Goal: Information Seeking & Learning: Learn about a topic

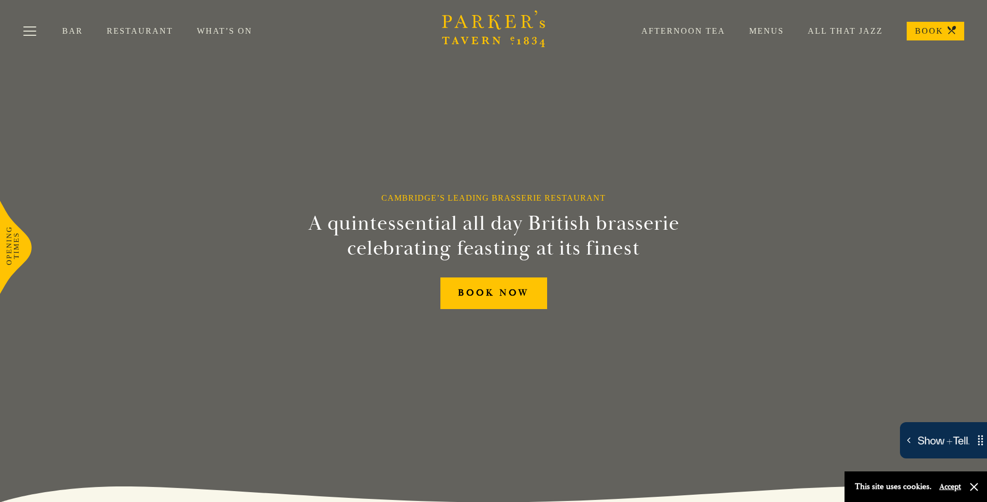
click at [230, 28] on link "What’s On" at bounding box center [236, 31] width 79 height 10
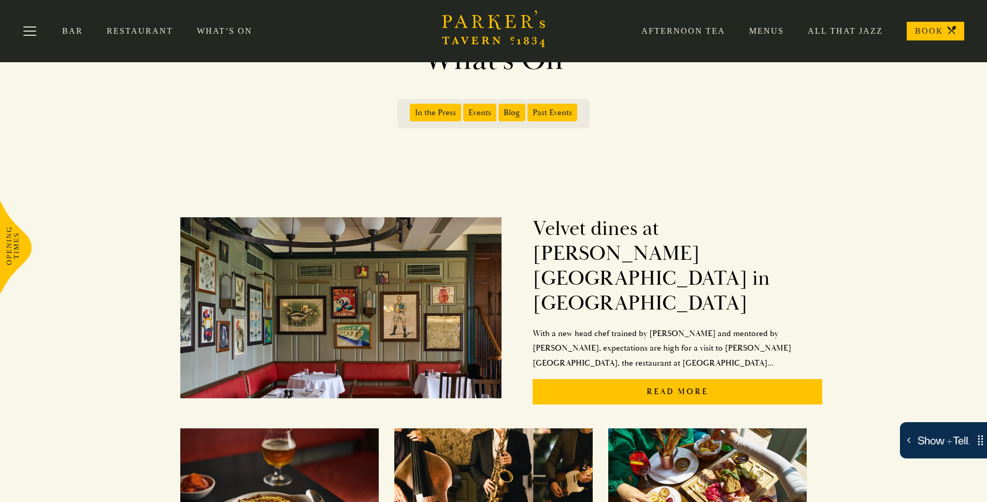
scroll to position [38, 0]
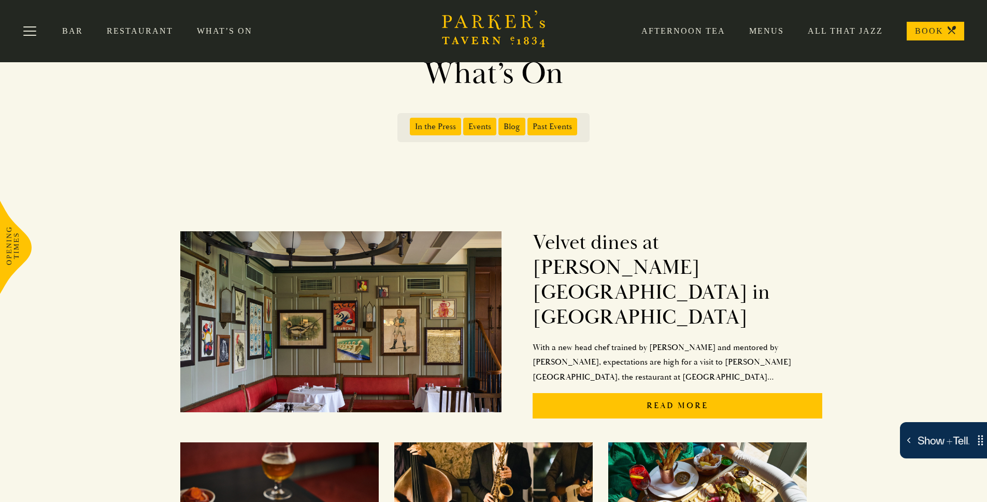
click at [486, 130] on span "Events" at bounding box center [479, 127] width 33 height 18
click at [465, 123] on input "Events" at bounding box center [465, 123] width 0 height 0
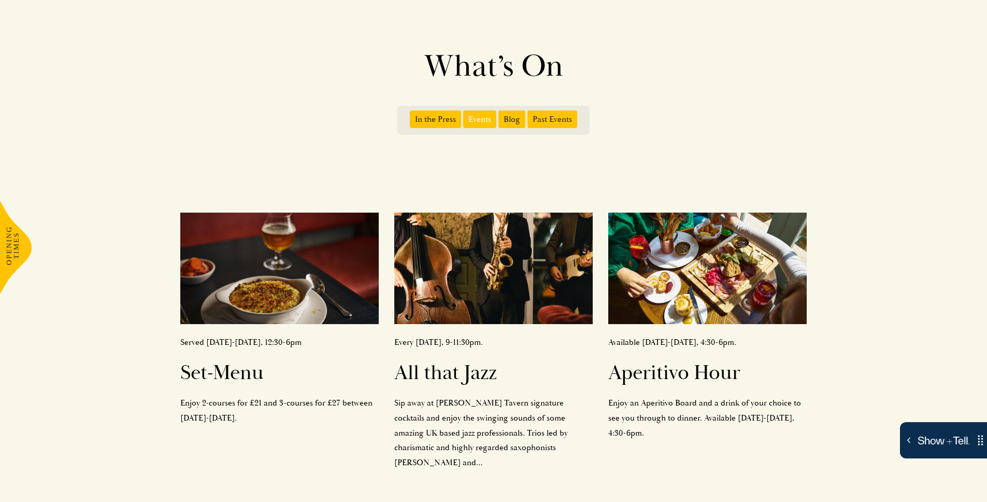
scroll to position [46, 0]
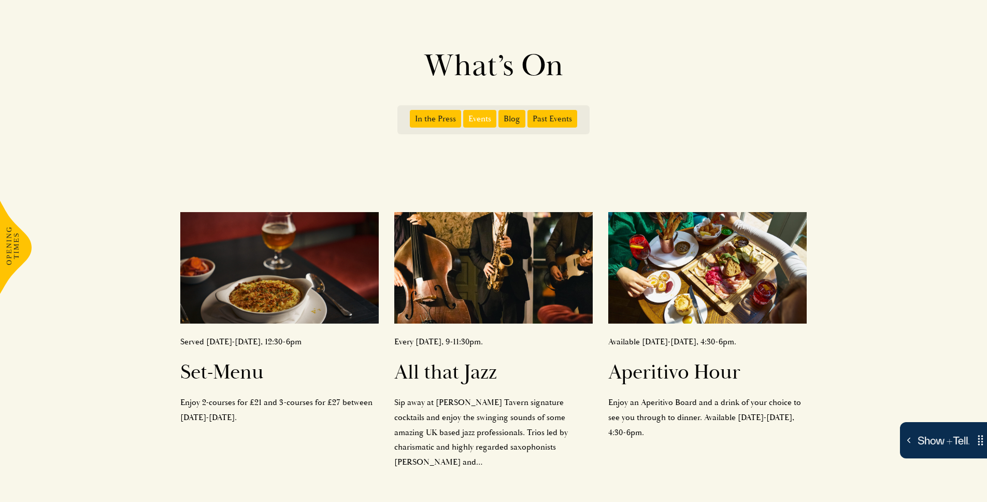
click at [516, 118] on span "Blog" at bounding box center [511, 119] width 27 height 18
click at [501, 115] on input "Blog" at bounding box center [501, 115] width 0 height 0
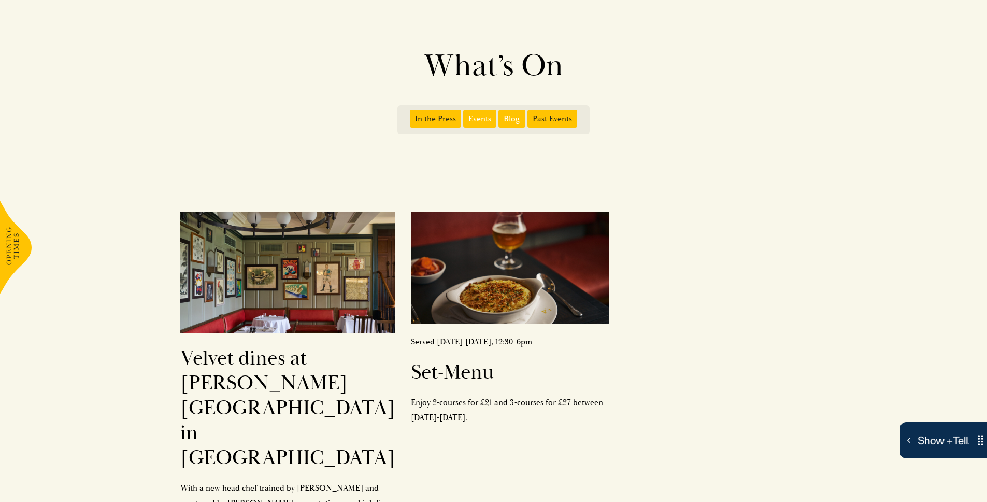
click at [480, 122] on span "Events" at bounding box center [479, 119] width 33 height 18
click at [465, 115] on input "Events" at bounding box center [465, 115] width 0 height 0
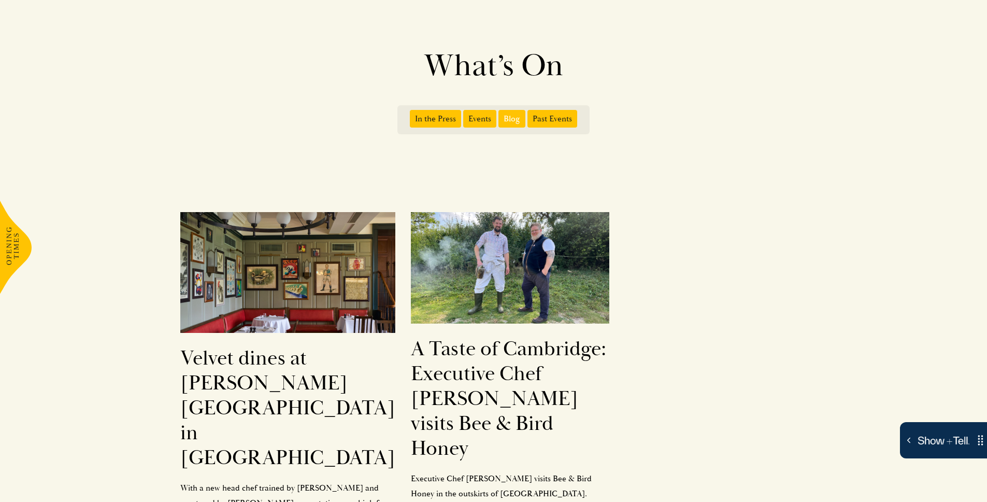
click at [518, 123] on span "Blog" at bounding box center [511, 119] width 27 height 18
click at [501, 115] on input "Blog" at bounding box center [501, 115] width 0 height 0
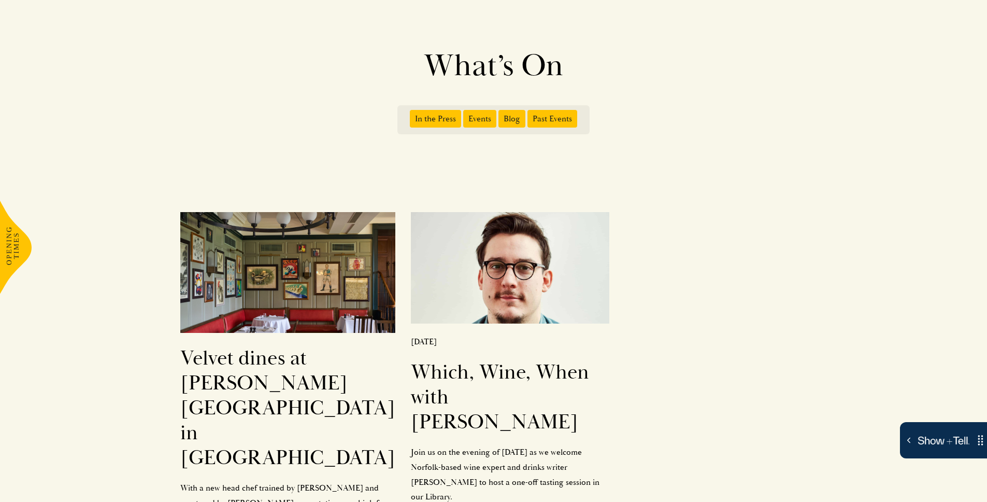
click at [517, 121] on span "Blog" at bounding box center [511, 119] width 27 height 18
click at [501, 115] on input "Blog" at bounding box center [501, 115] width 0 height 0
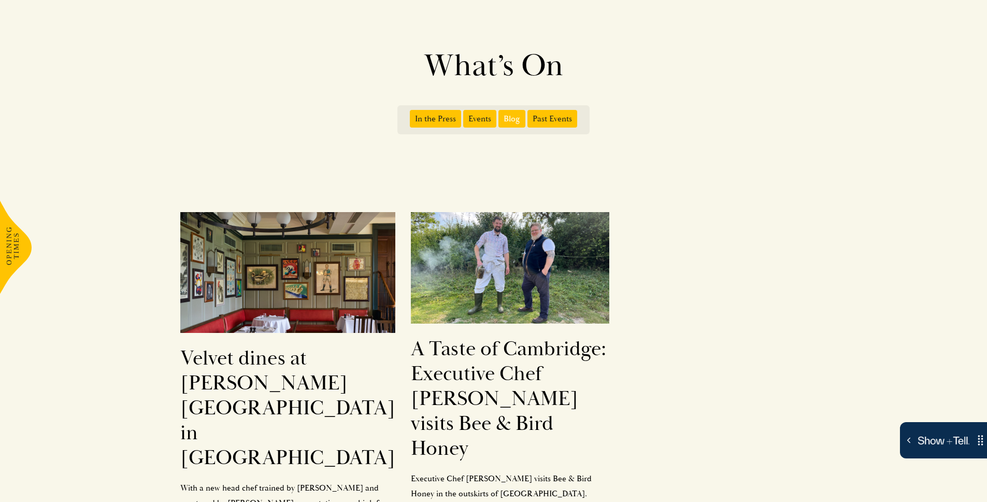
click at [507, 114] on span "Blog" at bounding box center [511, 119] width 27 height 18
click at [501, 115] on input "Blog" at bounding box center [501, 115] width 0 height 0
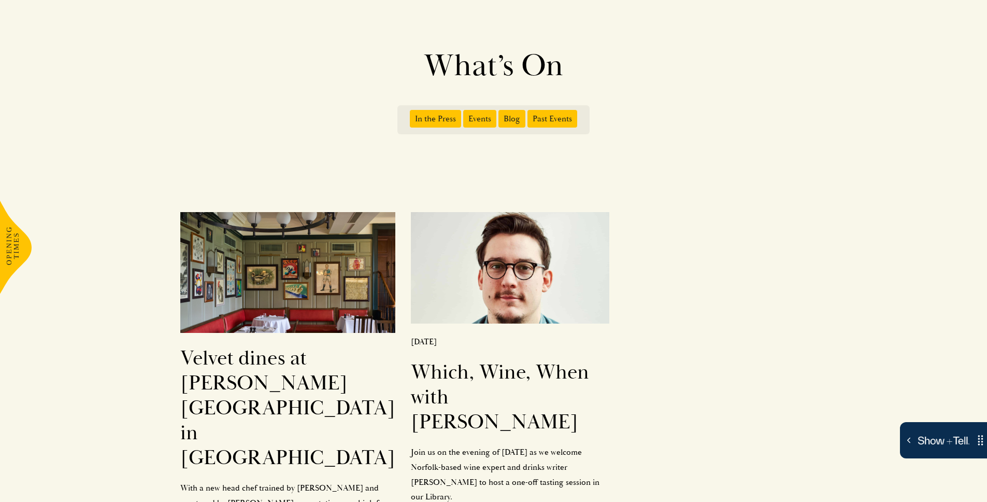
click at [481, 120] on span "Events" at bounding box center [479, 119] width 33 height 18
click at [465, 115] on input "Events" at bounding box center [465, 115] width 0 height 0
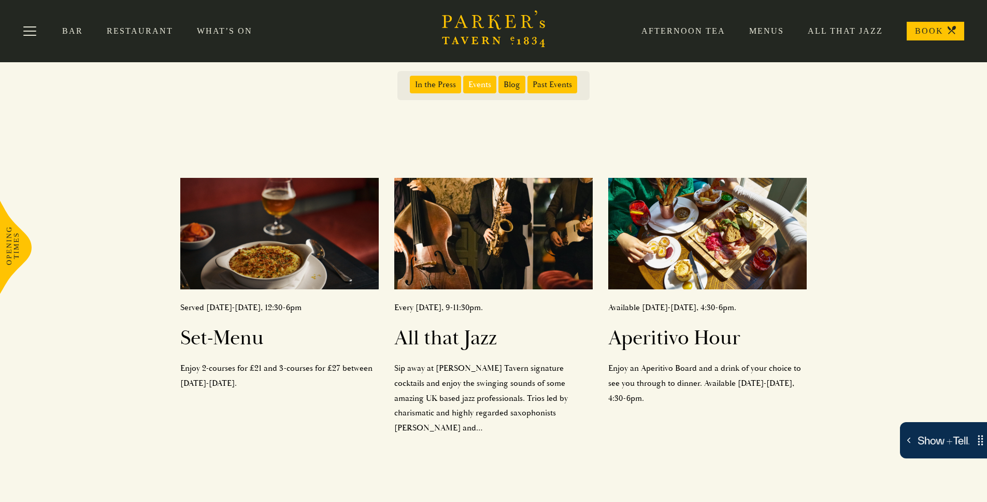
scroll to position [76, 0]
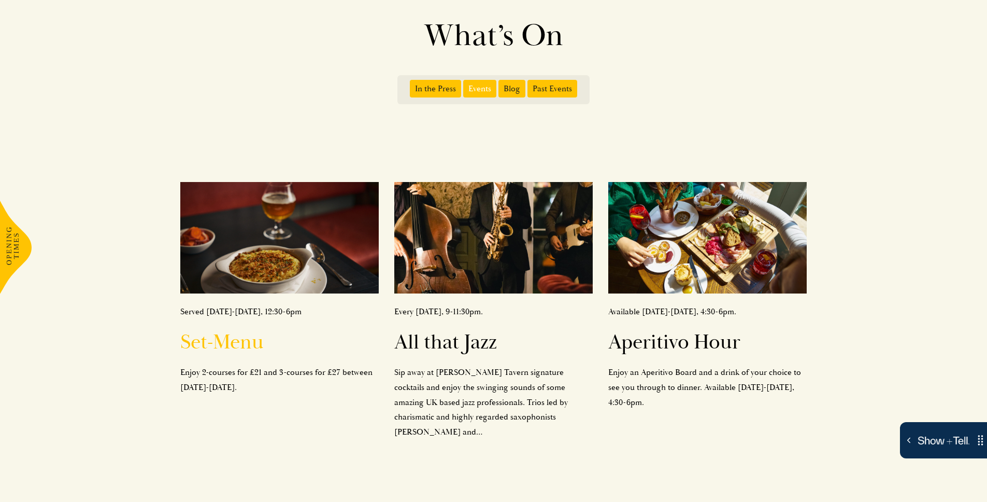
click at [239, 347] on h2 "Set-Menu" at bounding box center [279, 342] width 198 height 25
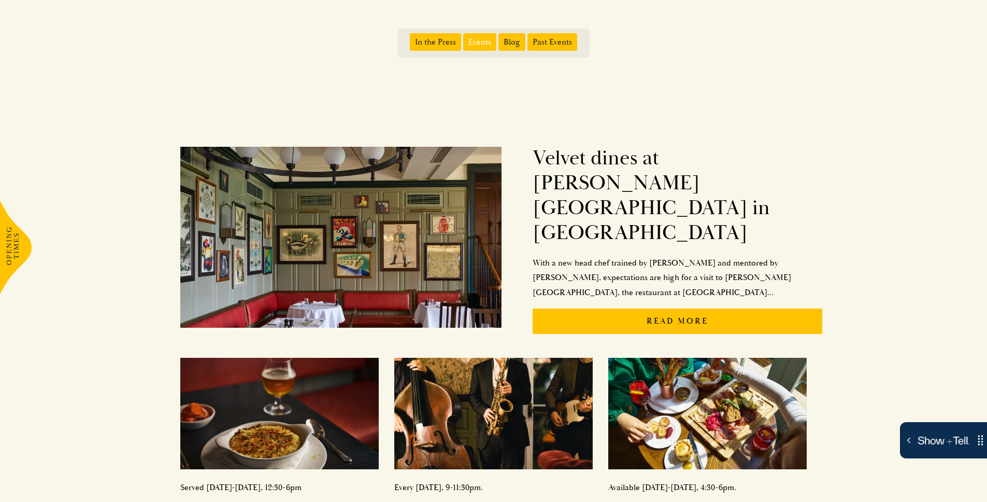
scroll to position [62, 0]
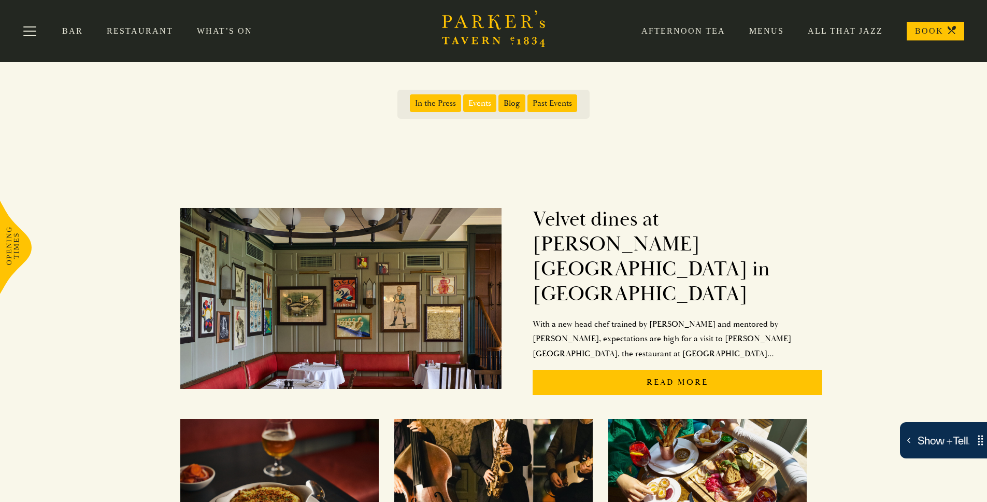
click at [473, 107] on span "Events" at bounding box center [479, 103] width 33 height 18
click at [465, 99] on input "Events" at bounding box center [465, 99] width 0 height 0
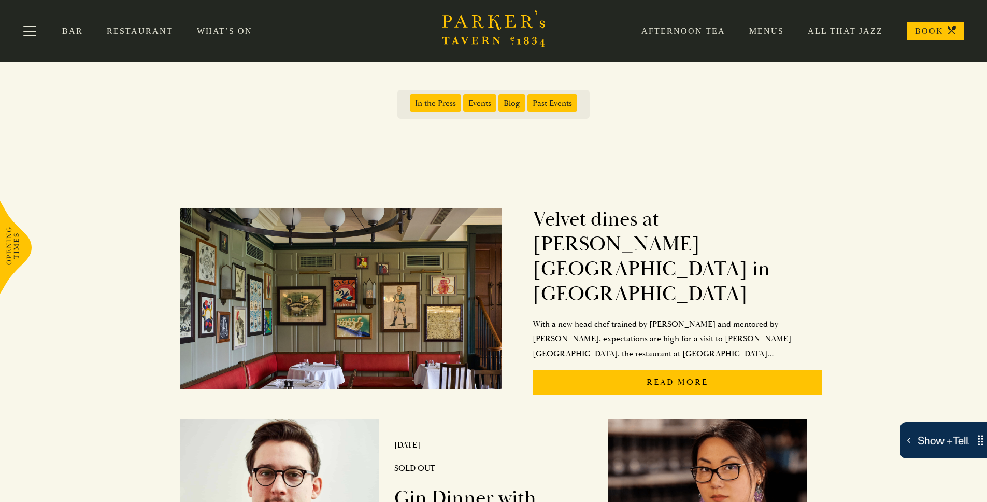
click at [477, 106] on span "Events" at bounding box center [479, 103] width 33 height 18
click at [465, 99] on input "Events" at bounding box center [465, 99] width 0 height 0
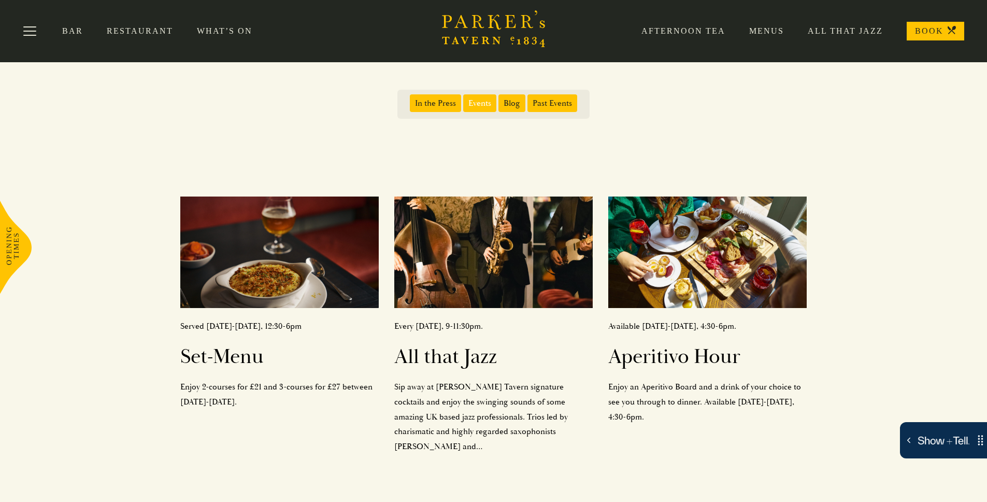
click at [488, 104] on span "Events" at bounding box center [479, 103] width 33 height 18
click at [465, 99] on input "Events" at bounding box center [465, 99] width 0 height 0
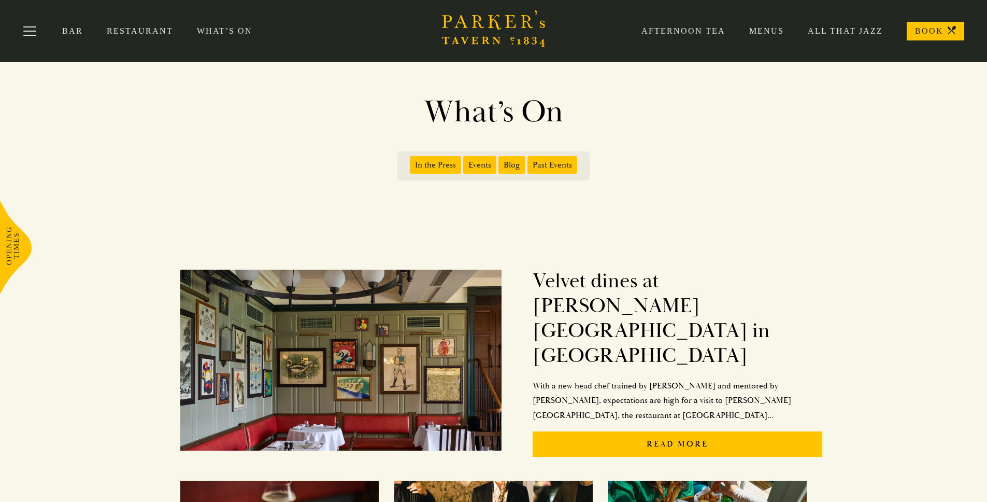
click at [479, 168] on span "Events" at bounding box center [479, 165] width 33 height 18
click at [465, 161] on input "Events" at bounding box center [465, 161] width 0 height 0
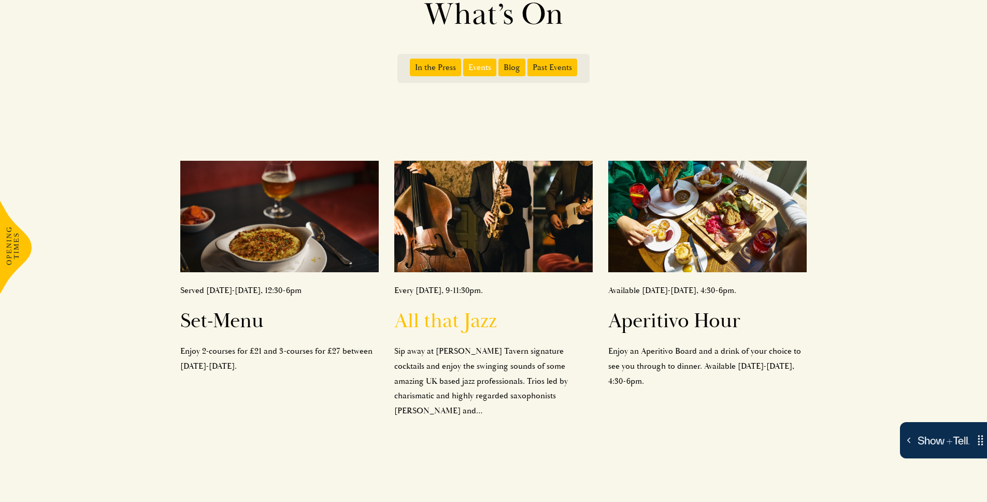
scroll to position [4, 0]
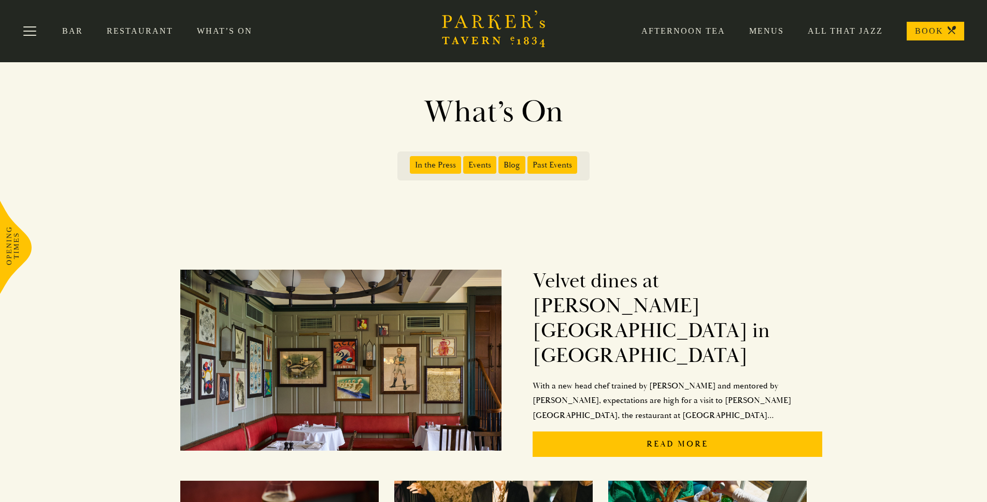
click at [476, 167] on span "Events" at bounding box center [479, 165] width 33 height 18
click at [465, 161] on input "Events" at bounding box center [465, 161] width 0 height 0
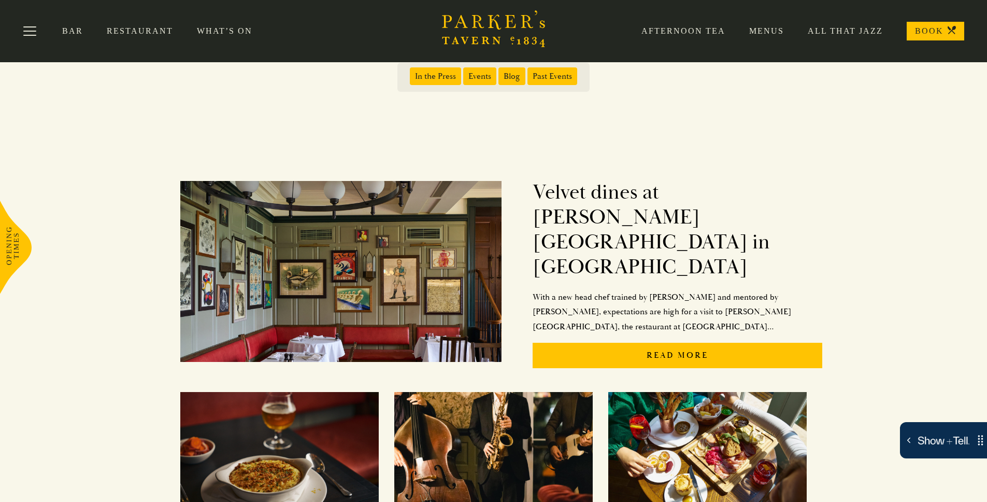
scroll to position [12, 0]
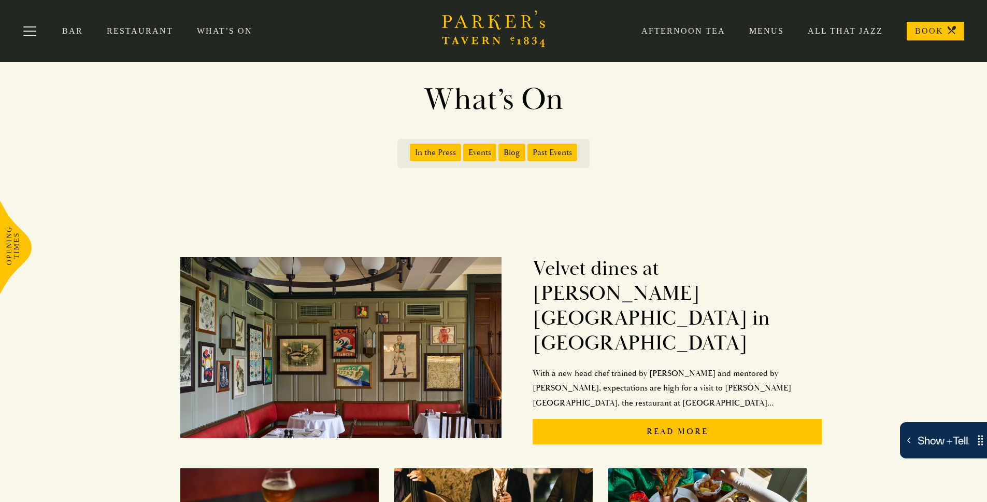
click at [449, 156] on span "In the Press" at bounding box center [435, 153] width 51 height 18
click at [412, 149] on input "In the Press" at bounding box center [412, 149] width 0 height 0
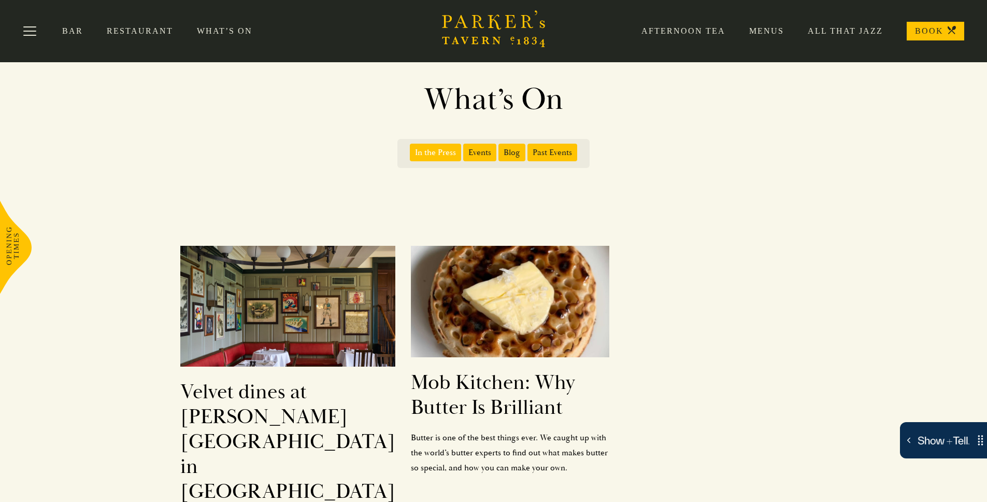
click at [447, 155] on span "In the Press" at bounding box center [435, 153] width 51 height 18
click at [412, 149] on input "In the Press" at bounding box center [412, 149] width 0 height 0
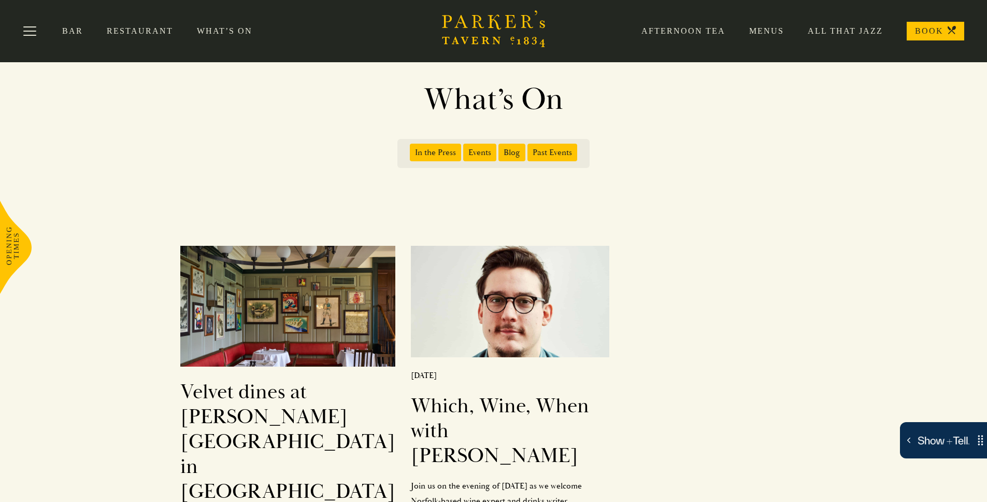
click at [486, 152] on span "Events" at bounding box center [479, 153] width 33 height 18
click at [465, 149] on input "Events" at bounding box center [465, 149] width 0 height 0
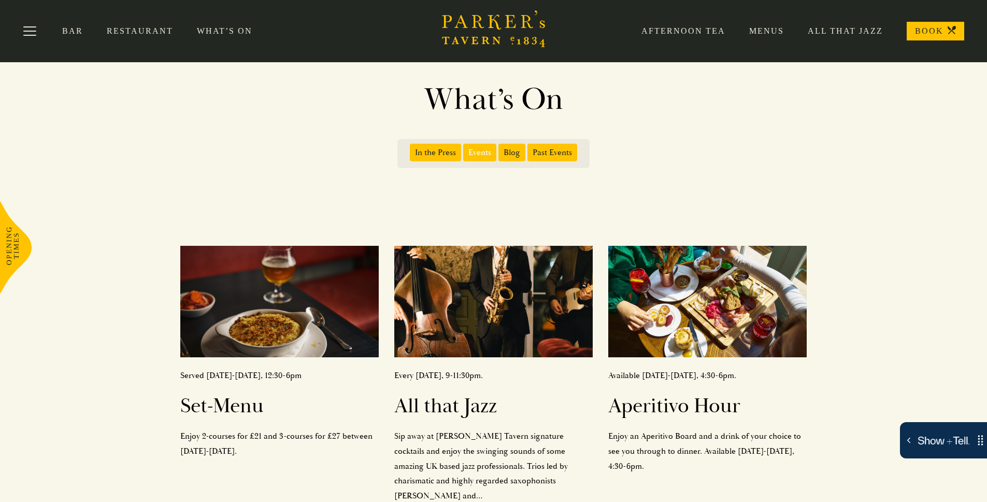
scroll to position [0, 0]
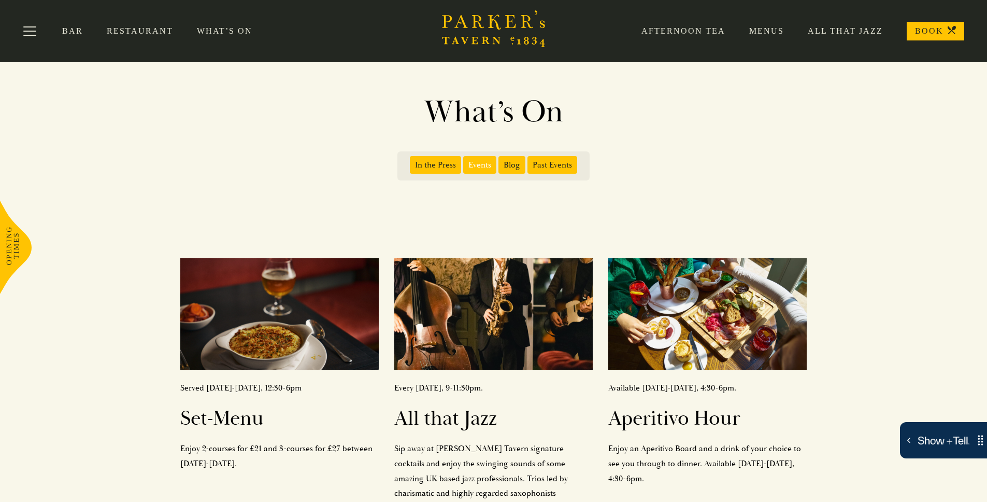
click at [489, 168] on span "Events" at bounding box center [479, 165] width 33 height 18
click at [465, 161] on input "Events" at bounding box center [465, 161] width 0 height 0
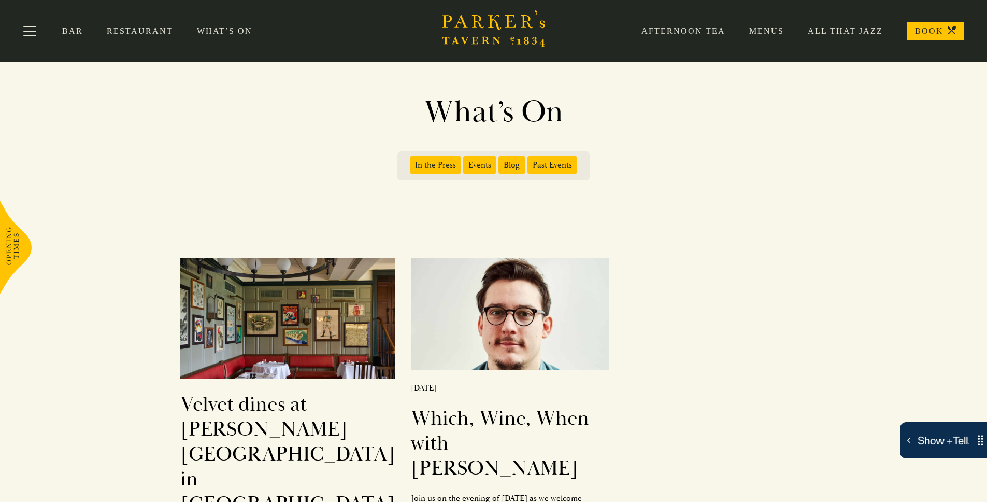
click at [563, 164] on span "Past Events" at bounding box center [552, 165] width 50 height 18
click at [530, 161] on input "Past Events" at bounding box center [530, 161] width 0 height 0
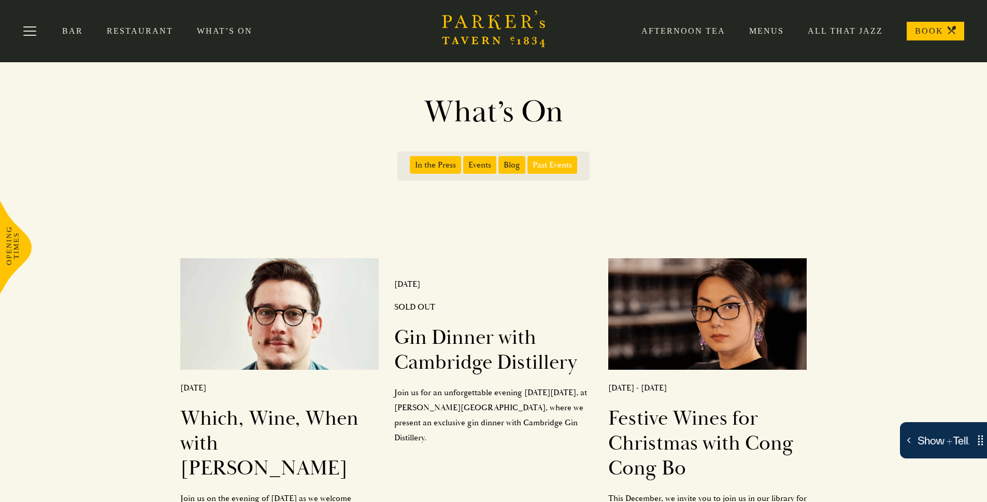
click at [563, 164] on span "Past Events" at bounding box center [552, 165] width 50 height 18
click at [530, 161] on input "Past Events" at bounding box center [530, 161] width 0 height 0
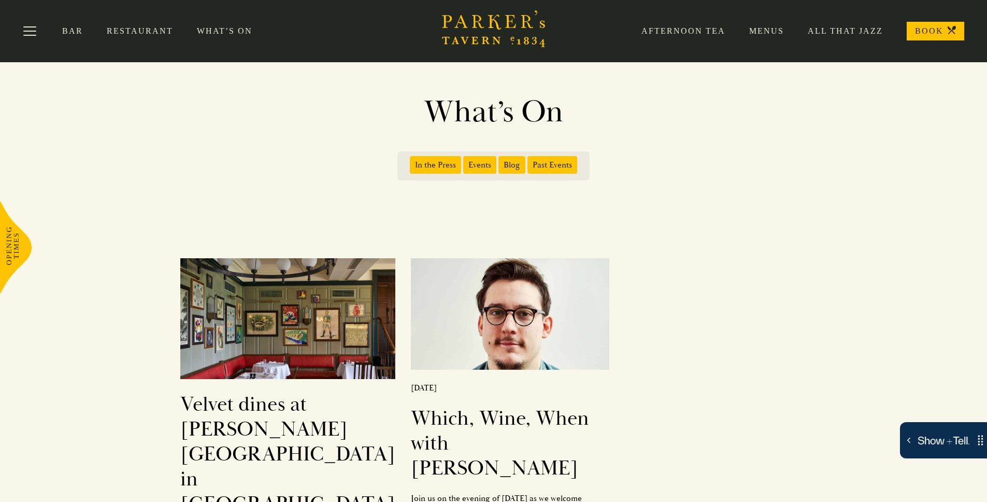
click at [487, 162] on span "Events" at bounding box center [479, 165] width 33 height 18
click at [465, 161] on input "Events" at bounding box center [465, 161] width 0 height 0
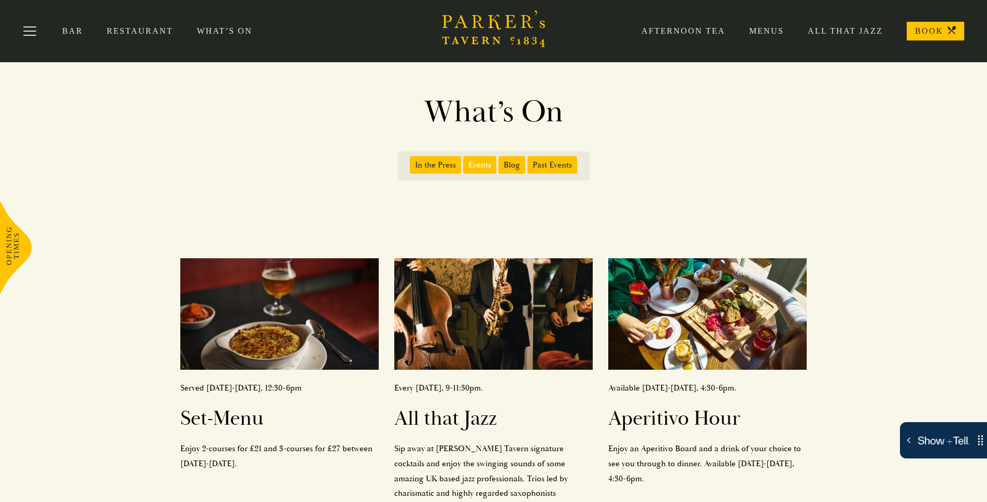
click at [487, 162] on span "Events" at bounding box center [479, 165] width 33 height 18
click at [465, 161] on input "Events" at bounding box center [465, 161] width 0 height 0
